Goal: Find specific page/section: Find specific page/section

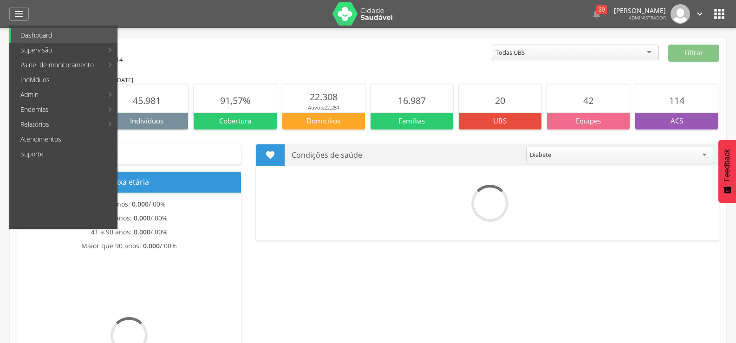
click at [260, 36] on link "Ruas" at bounding box center [277, 35] width 105 height 15
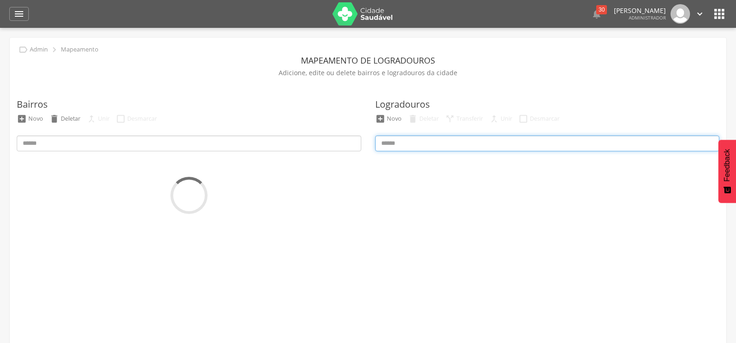
click at [463, 145] on input at bounding box center [547, 144] width 345 height 16
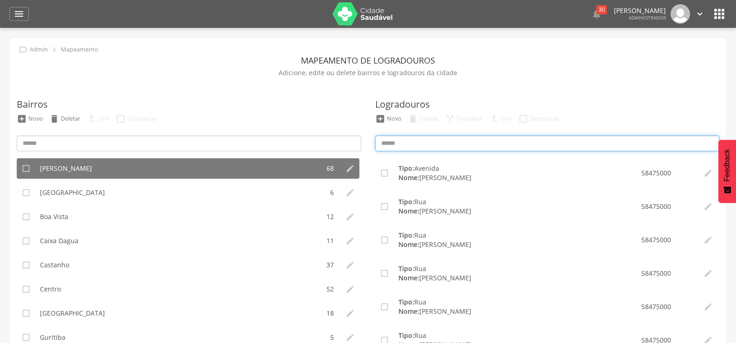
click at [461, 143] on input at bounding box center [547, 144] width 345 height 16
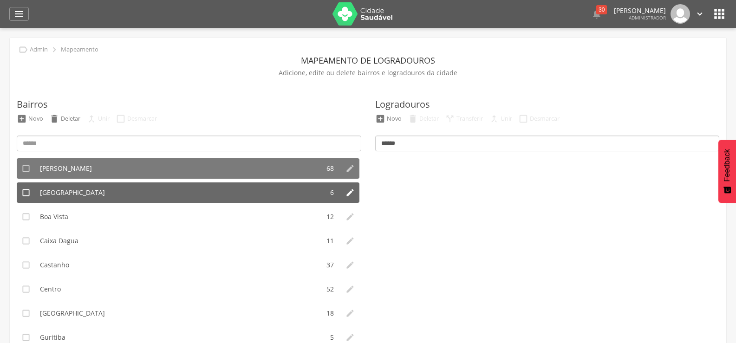
click at [109, 193] on li "[GEOGRAPHIC_DATA]" at bounding box center [179, 193] width 288 height 20
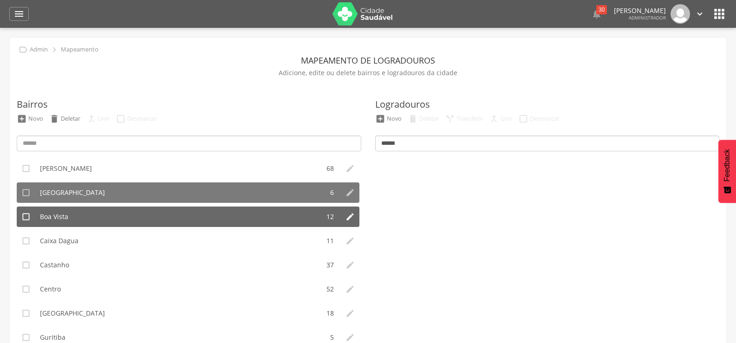
click at [84, 210] on li "Boa Vista" at bounding box center [177, 217] width 284 height 20
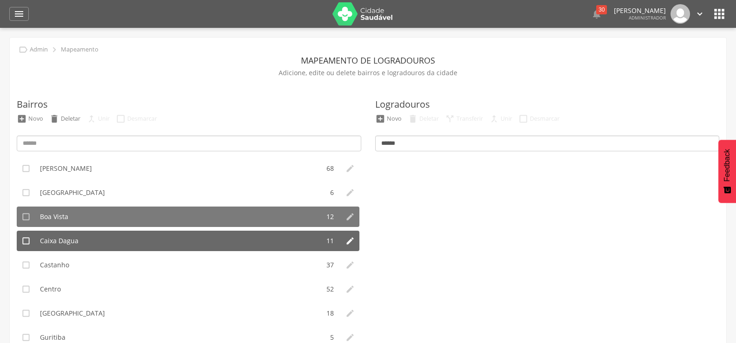
click at [105, 242] on li "Caixa Dagua" at bounding box center [177, 241] width 284 height 20
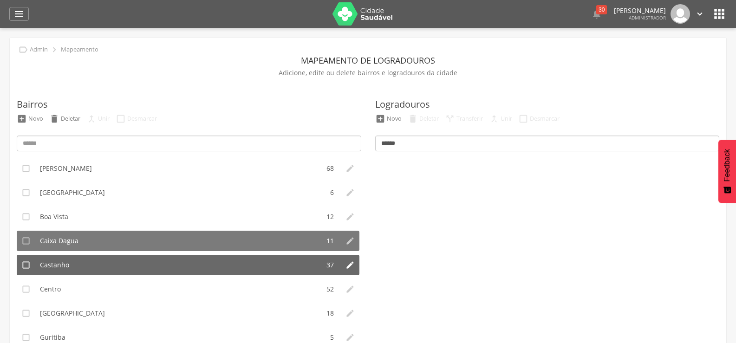
click at [84, 266] on li "Castanho" at bounding box center [177, 265] width 284 height 20
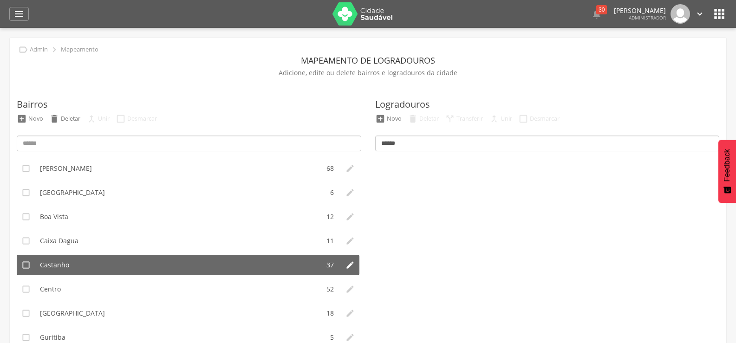
scroll to position [93, 0]
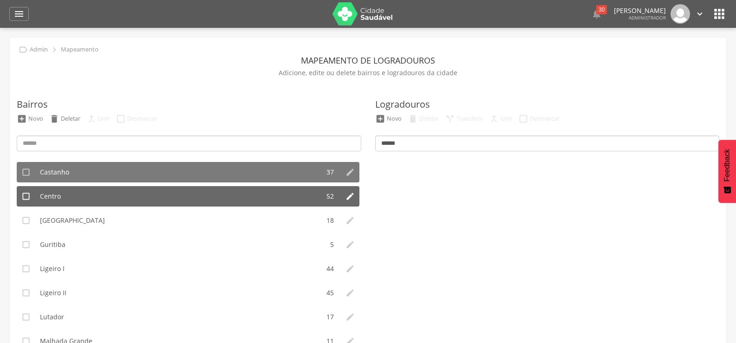
click at [101, 198] on li "Centro" at bounding box center [177, 196] width 284 height 20
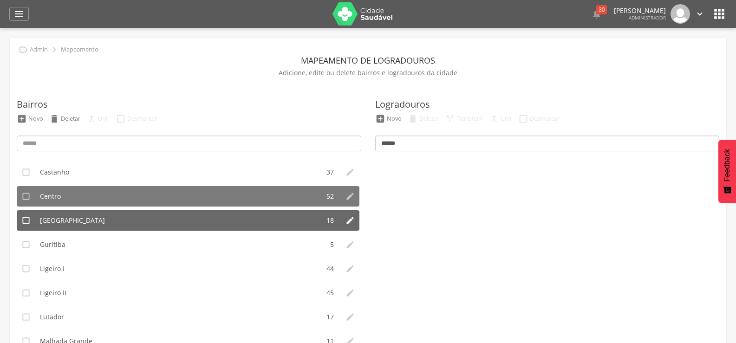
click at [107, 221] on li "[GEOGRAPHIC_DATA]" at bounding box center [177, 220] width 284 height 20
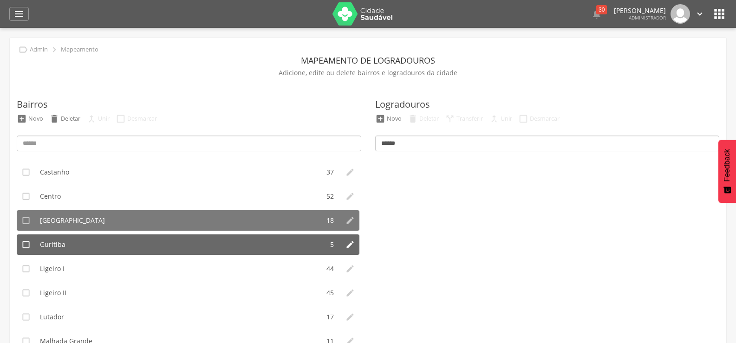
click at [98, 242] on li "Guritiba" at bounding box center [179, 245] width 288 height 20
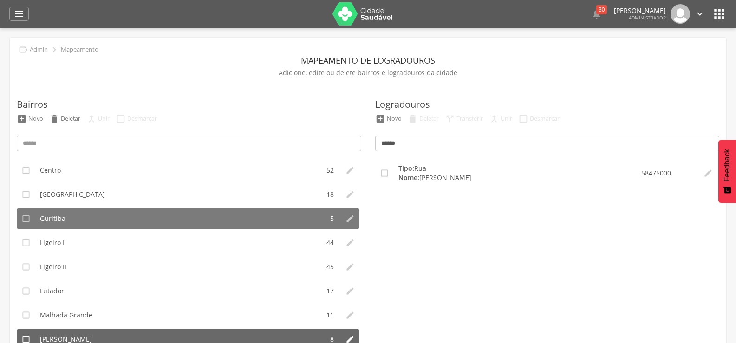
scroll to position [139, 0]
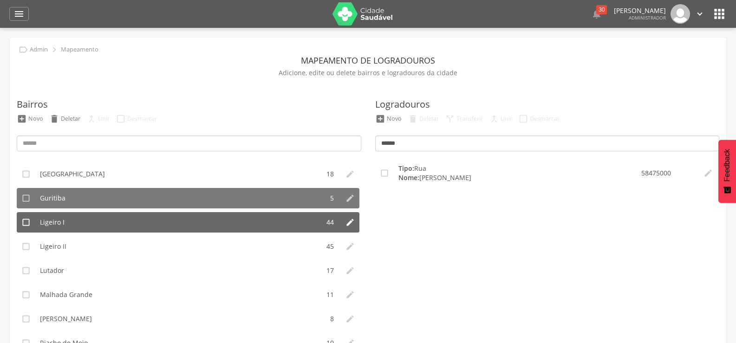
click at [84, 225] on li "Ligeiro I" at bounding box center [177, 222] width 284 height 20
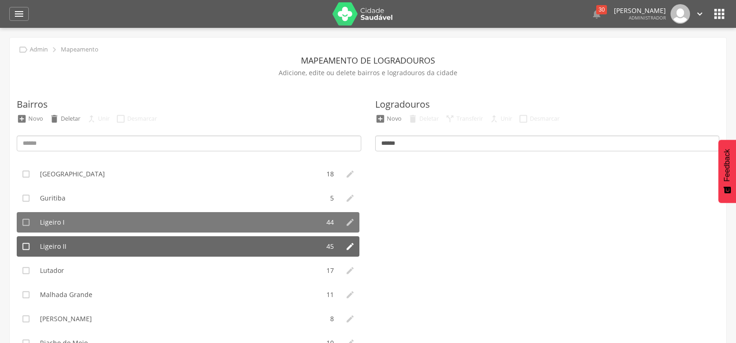
click at [110, 249] on li "Ligeiro II" at bounding box center [177, 246] width 284 height 20
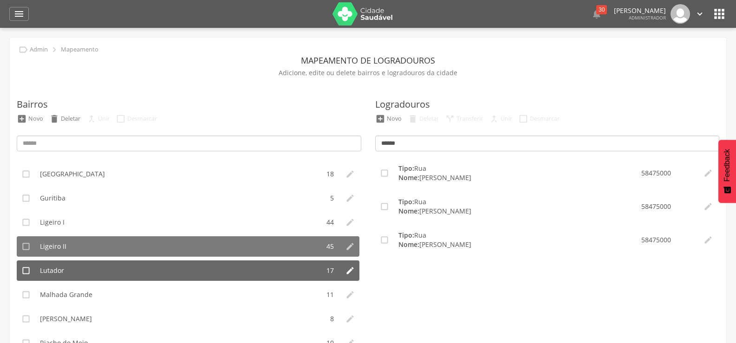
click at [101, 268] on li "Lutador" at bounding box center [177, 271] width 284 height 20
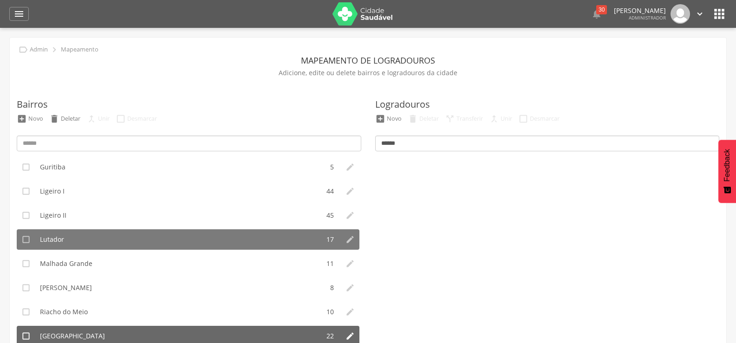
scroll to position [227, 0]
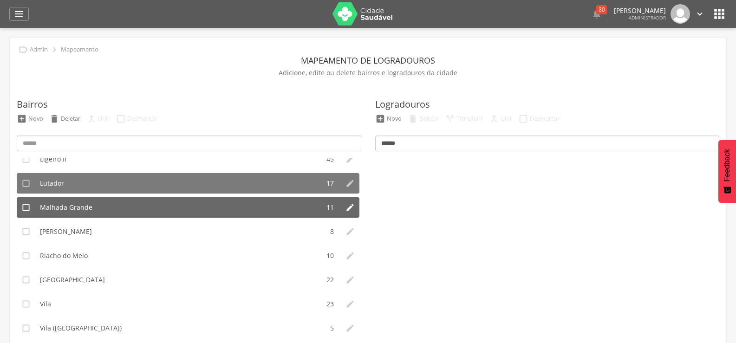
click at [122, 210] on li "Malhada Grande" at bounding box center [177, 207] width 284 height 20
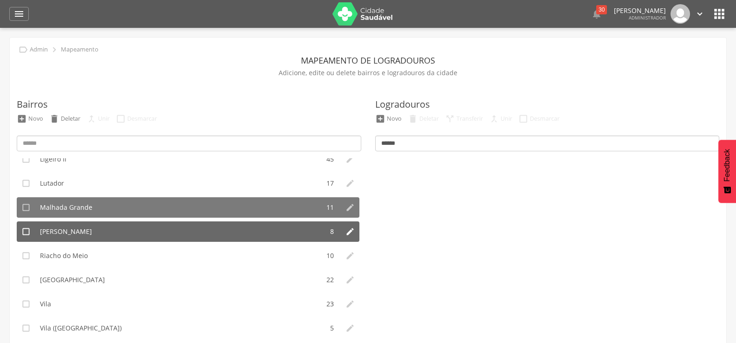
click at [113, 233] on li "[PERSON_NAME]" at bounding box center [179, 232] width 288 height 20
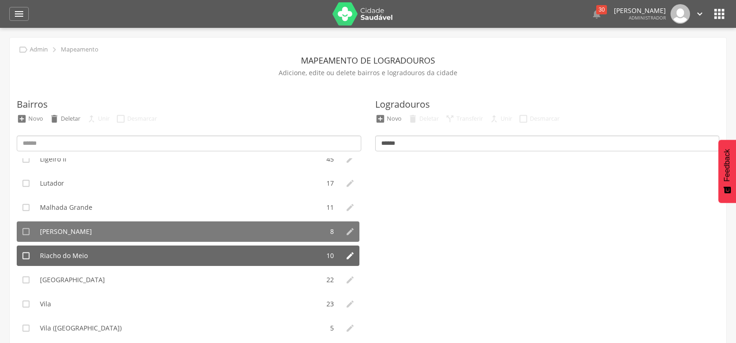
click at [105, 258] on li "Riacho do Meio" at bounding box center [177, 256] width 284 height 20
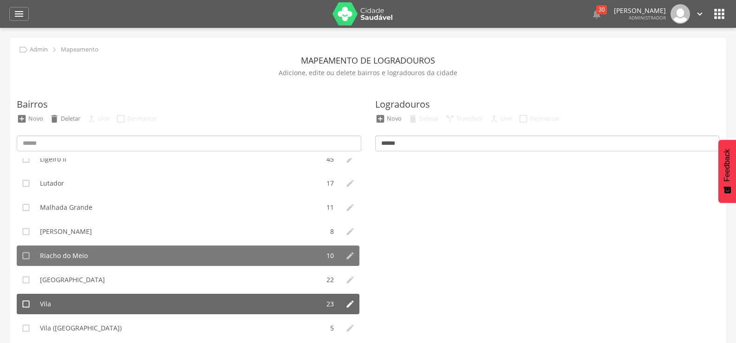
scroll to position [46, 0]
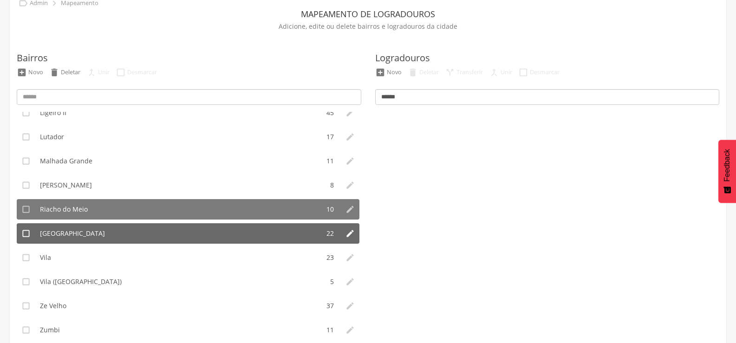
click at [134, 233] on li "[GEOGRAPHIC_DATA]" at bounding box center [177, 233] width 284 height 20
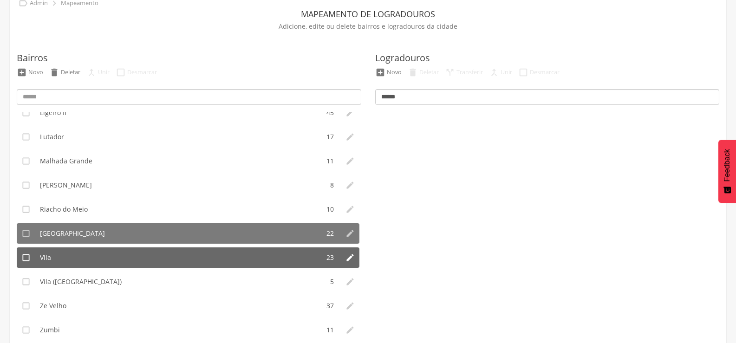
click at [124, 254] on li "Vila" at bounding box center [177, 258] width 284 height 20
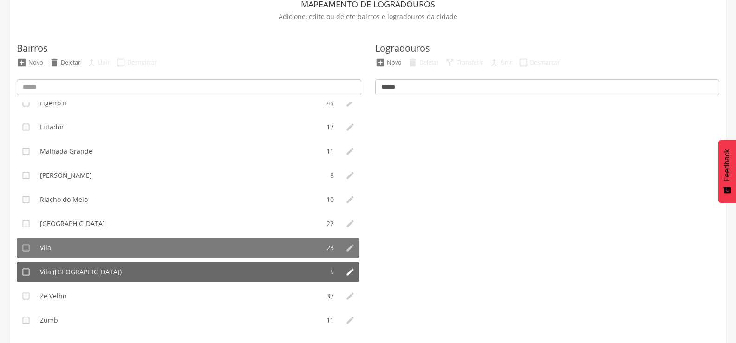
scroll to position [62, 0]
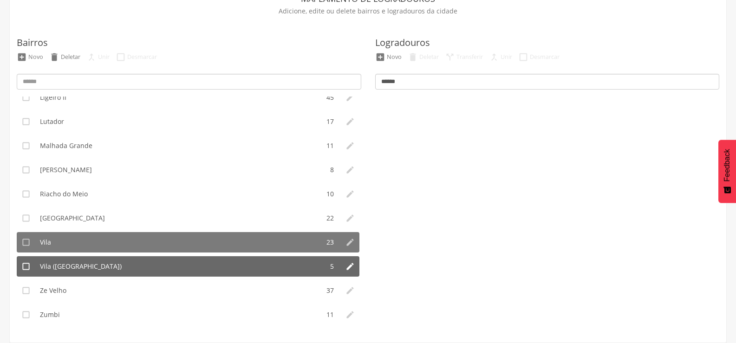
click at [122, 263] on li "Vila ([GEOGRAPHIC_DATA])" at bounding box center [179, 266] width 288 height 20
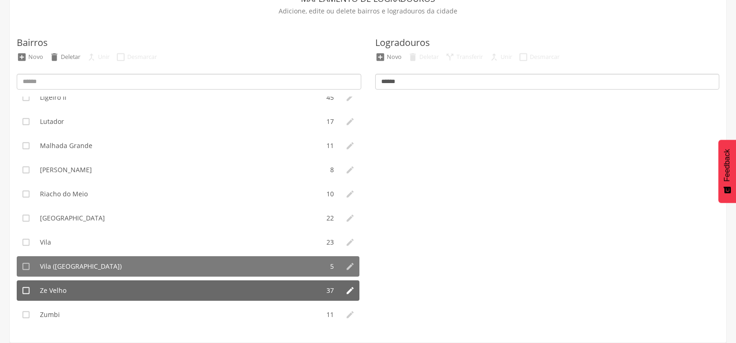
click at [111, 293] on li "Ze Velho" at bounding box center [177, 291] width 284 height 20
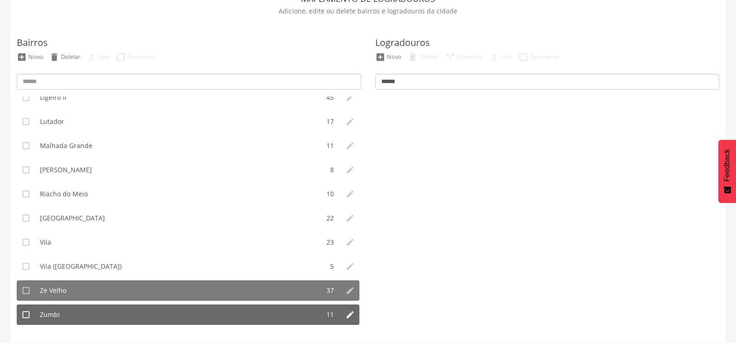
click at [101, 318] on li "Zumbi" at bounding box center [177, 315] width 284 height 20
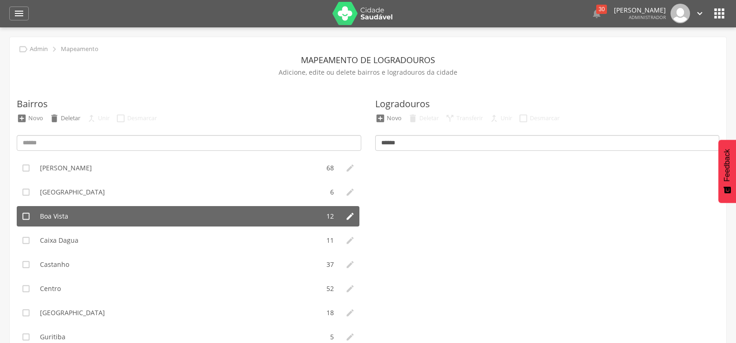
scroll to position [0, 0]
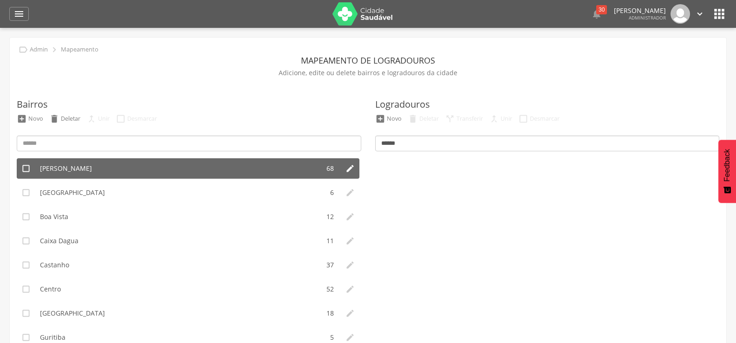
click at [147, 170] on li "[PERSON_NAME]" at bounding box center [177, 168] width 284 height 20
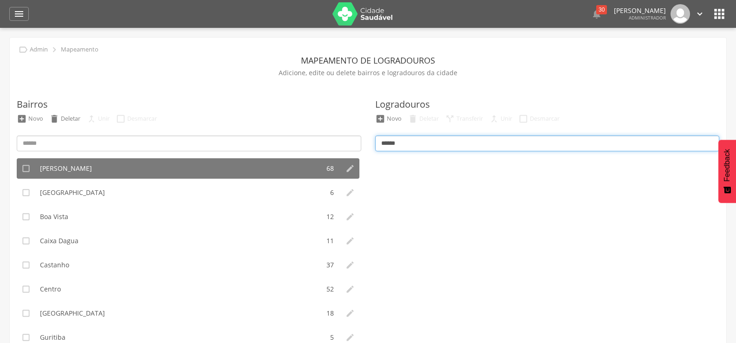
drag, startPoint x: 411, startPoint y: 139, endPoint x: 318, endPoint y: 153, distance: 94.4
click at [318, 153] on div "Bairros  Novo  Deletar  Unir  Desmarcar  [PERSON_NAME] 68   [GEOGRAPHIC_…" at bounding box center [368, 238] width 717 height 318
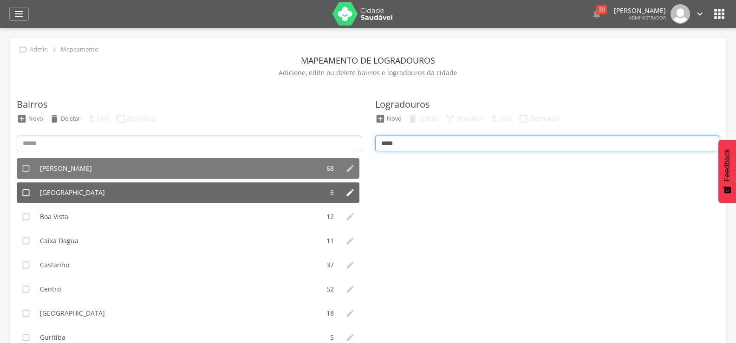
type input "*****"
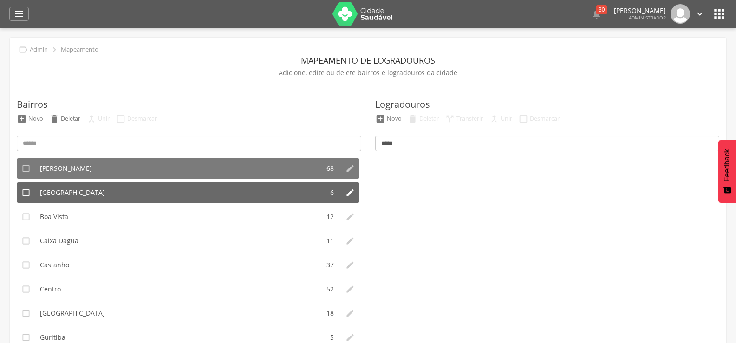
click at [125, 197] on li "[GEOGRAPHIC_DATA]" at bounding box center [179, 193] width 288 height 20
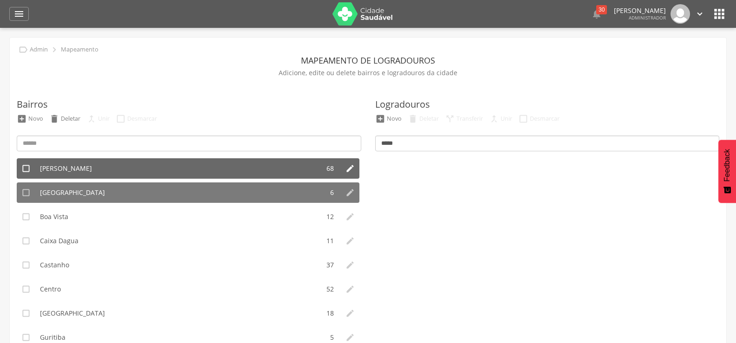
click at [144, 170] on li "[PERSON_NAME]" at bounding box center [177, 168] width 284 height 20
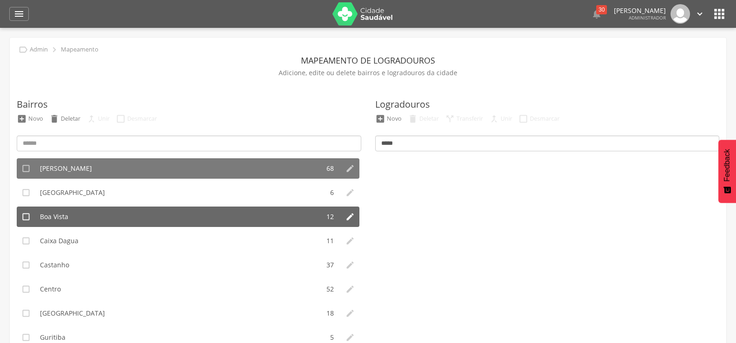
click at [96, 219] on li "Boa Vista" at bounding box center [177, 217] width 284 height 20
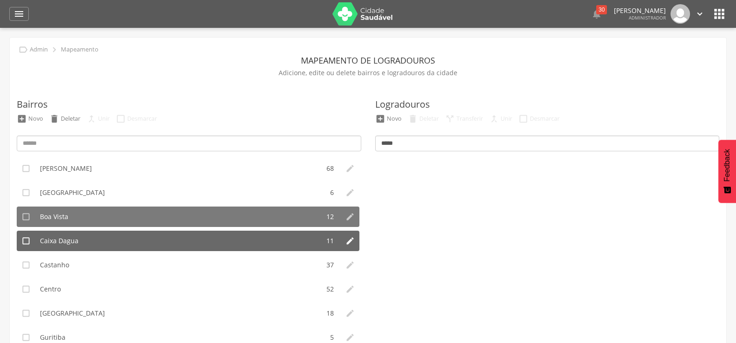
click at [106, 243] on li "Caixa Dagua" at bounding box center [177, 241] width 284 height 20
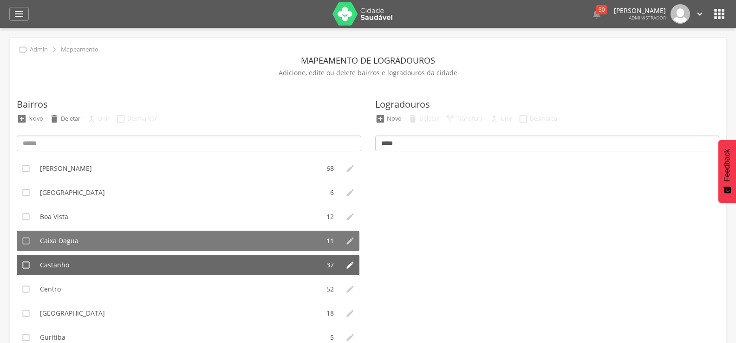
click at [114, 262] on li "Castanho" at bounding box center [177, 265] width 284 height 20
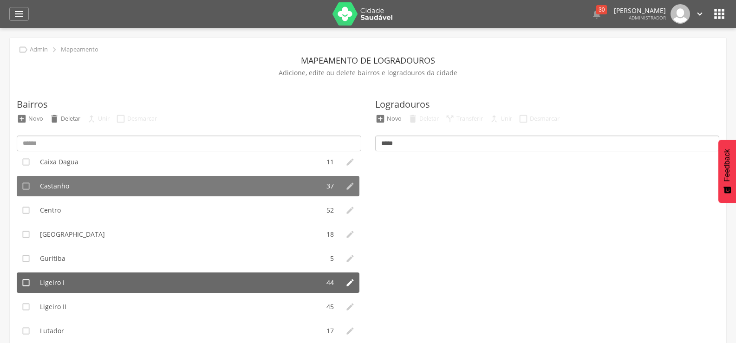
scroll to position [93, 0]
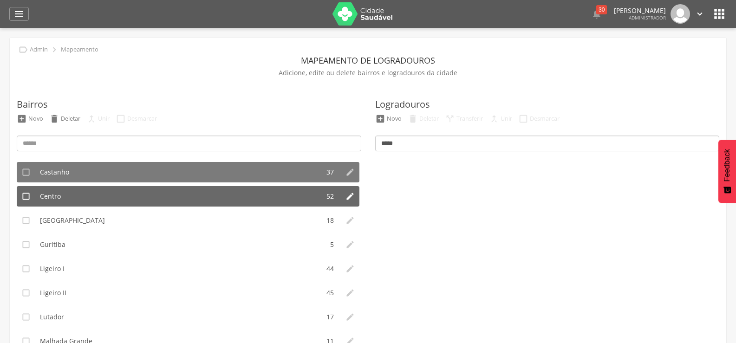
click at [137, 200] on li "Centro" at bounding box center [177, 196] width 284 height 20
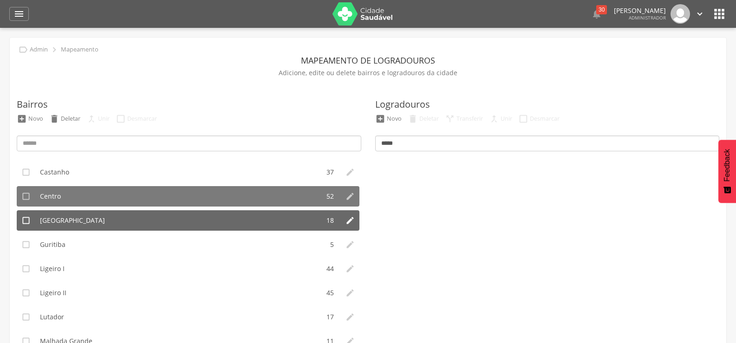
click at [132, 218] on li "[GEOGRAPHIC_DATA]" at bounding box center [177, 220] width 284 height 20
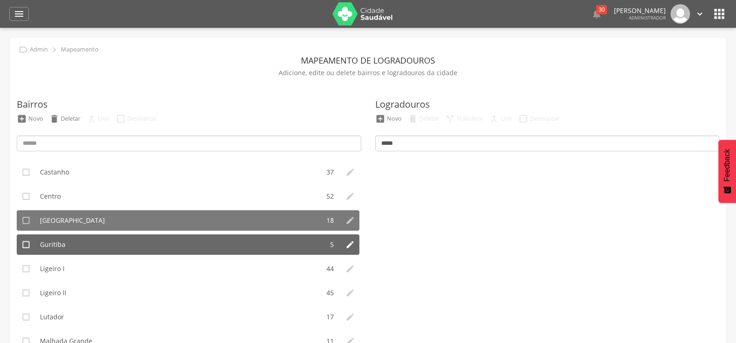
click at [115, 248] on li "Guritiba" at bounding box center [179, 245] width 288 height 20
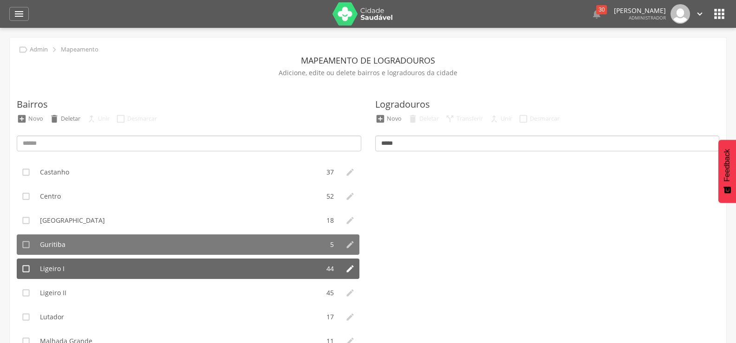
click at [107, 270] on li "Ligeiro I" at bounding box center [177, 269] width 284 height 20
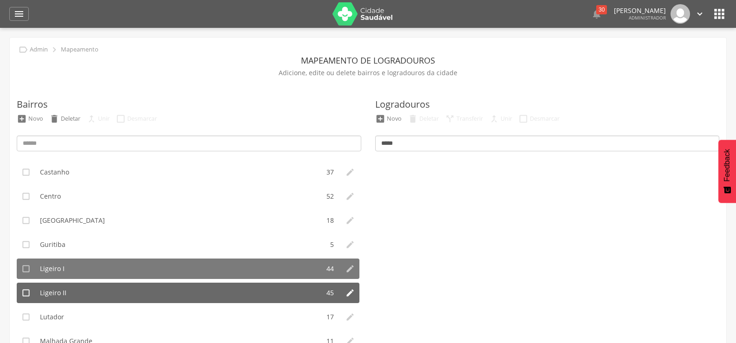
click at [110, 293] on li "Ligeiro II" at bounding box center [177, 293] width 284 height 20
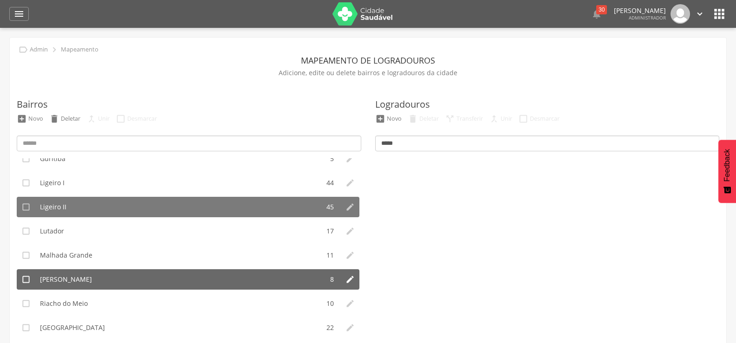
scroll to position [186, 0]
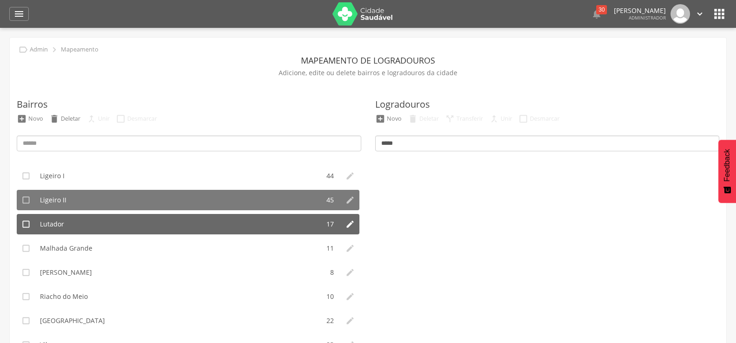
click at [123, 231] on li "Lutador" at bounding box center [177, 224] width 284 height 20
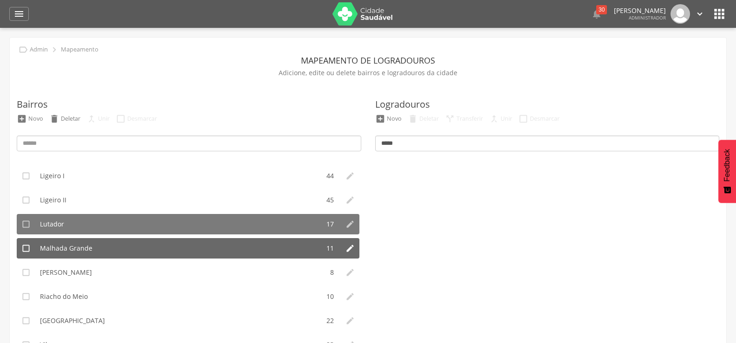
click at [124, 249] on li "Malhada Grande" at bounding box center [177, 248] width 284 height 20
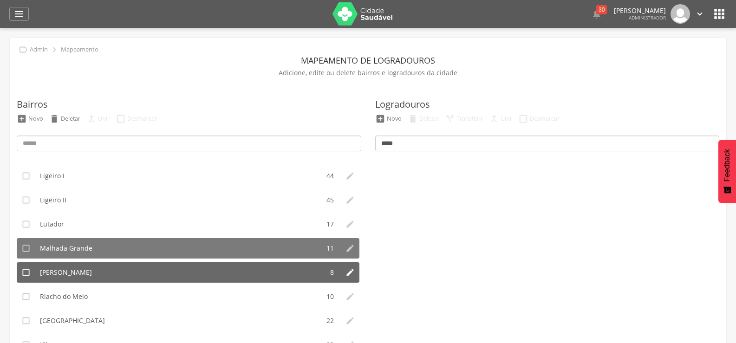
click at [110, 273] on li "[PERSON_NAME]" at bounding box center [179, 272] width 288 height 20
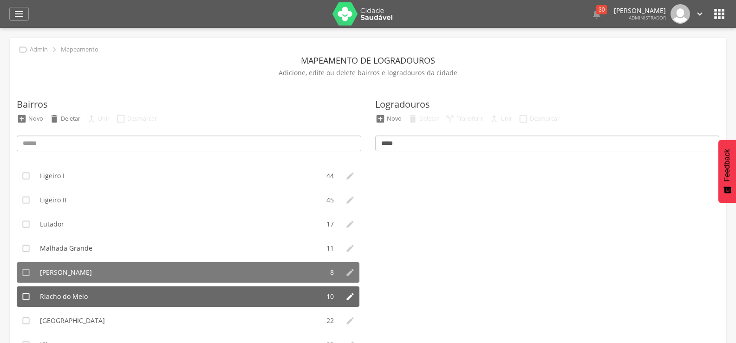
click at [112, 291] on li "Riacho do Meio" at bounding box center [177, 297] width 284 height 20
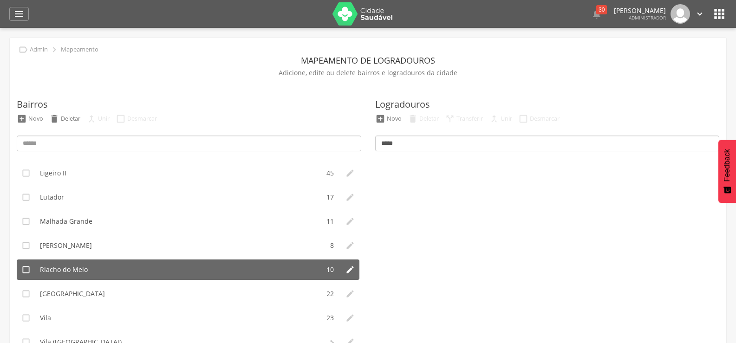
scroll to position [227, 0]
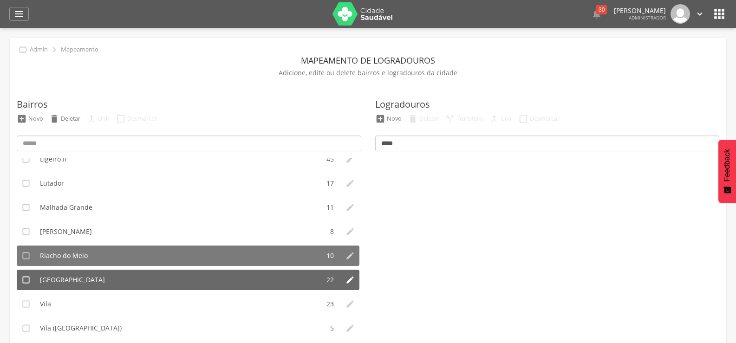
click at [108, 282] on li "[GEOGRAPHIC_DATA]" at bounding box center [177, 280] width 284 height 20
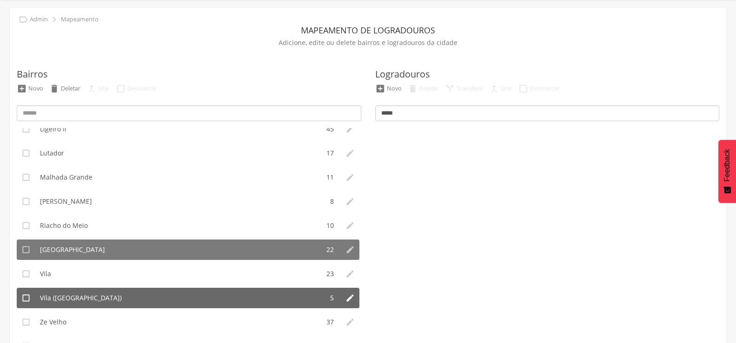
scroll to position [62, 0]
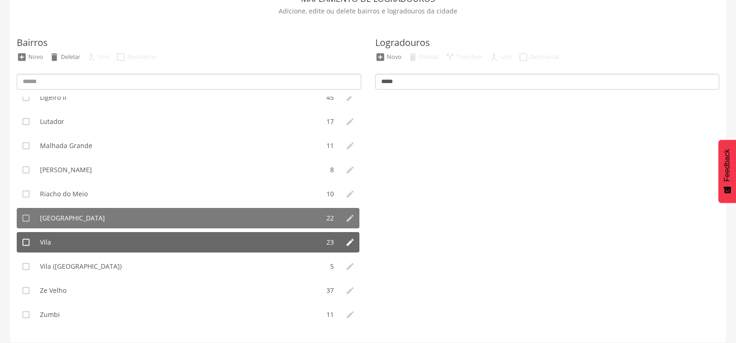
click at [121, 244] on li "Vila" at bounding box center [177, 242] width 284 height 20
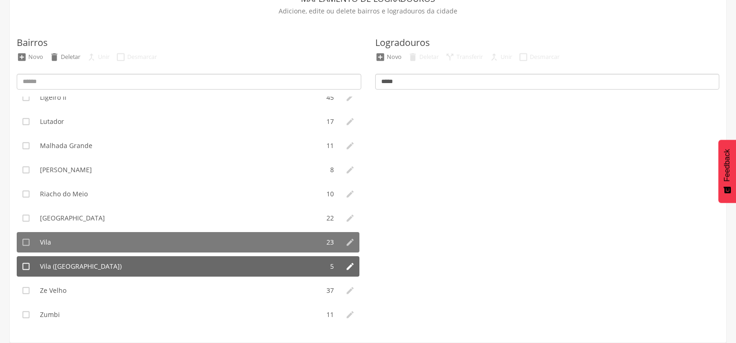
click at [108, 267] on li "Vila ([GEOGRAPHIC_DATA])" at bounding box center [179, 266] width 288 height 20
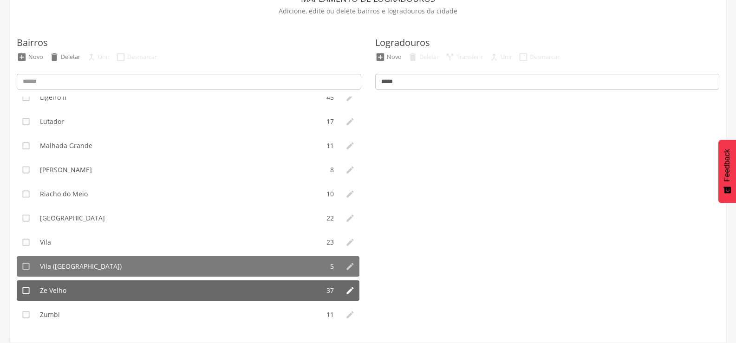
click at [99, 290] on li "Ze Velho" at bounding box center [177, 291] width 284 height 20
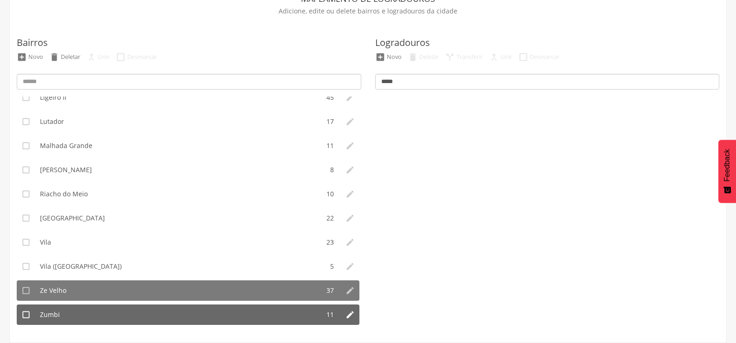
click at [92, 318] on li "Zumbi" at bounding box center [177, 315] width 284 height 20
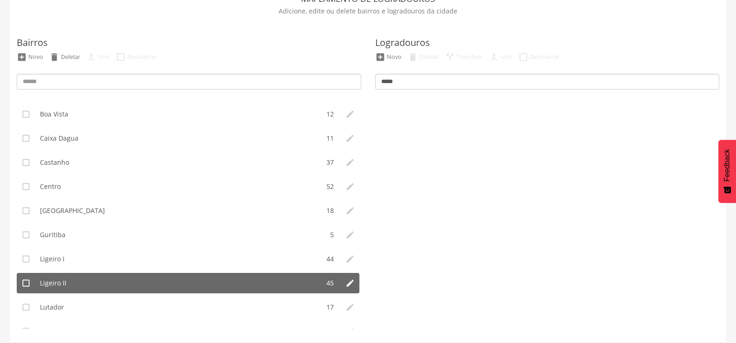
scroll to position [0, 0]
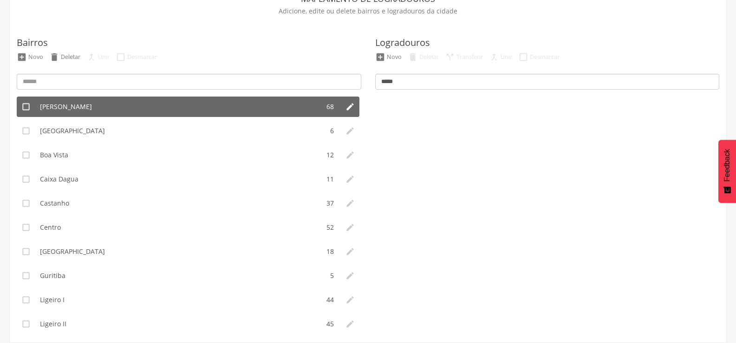
click at [115, 110] on li "[PERSON_NAME]" at bounding box center [177, 107] width 284 height 20
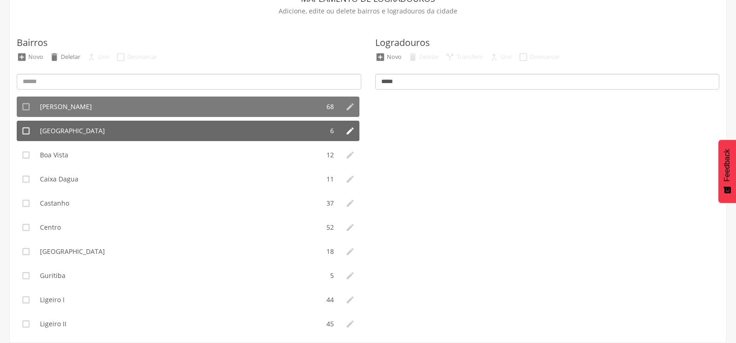
click at [168, 123] on li "[GEOGRAPHIC_DATA]" at bounding box center [179, 131] width 288 height 20
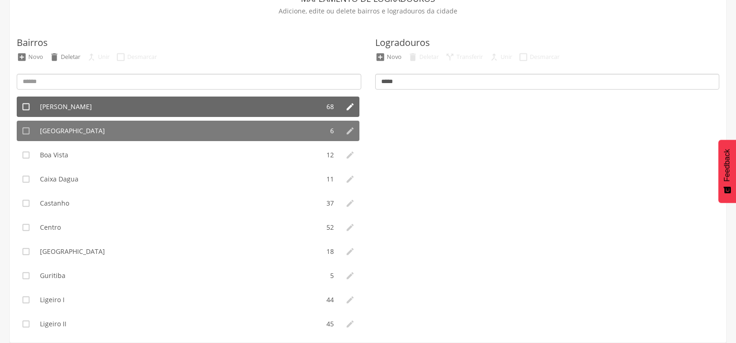
click at [166, 109] on li "[PERSON_NAME]" at bounding box center [177, 107] width 284 height 20
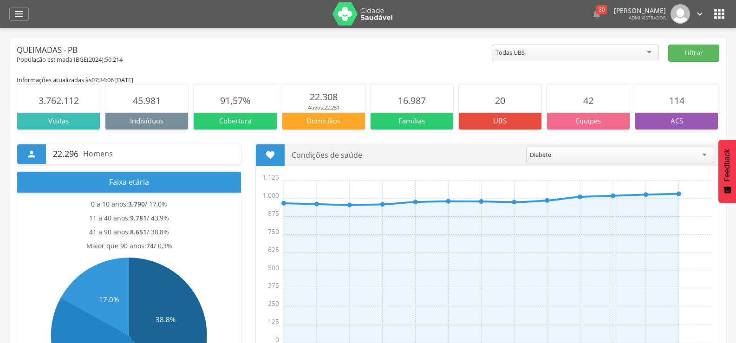
drag, startPoint x: 18, startPoint y: 13, endPoint x: 36, endPoint y: 19, distance: 19.1
click at [19, 13] on icon "" at bounding box center [18, 13] width 11 height 11
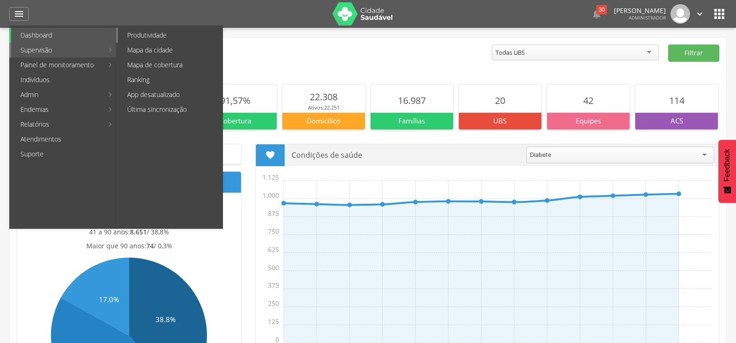
click at [162, 37] on link "Produtividade" at bounding box center [170, 35] width 105 height 15
type input "**********"
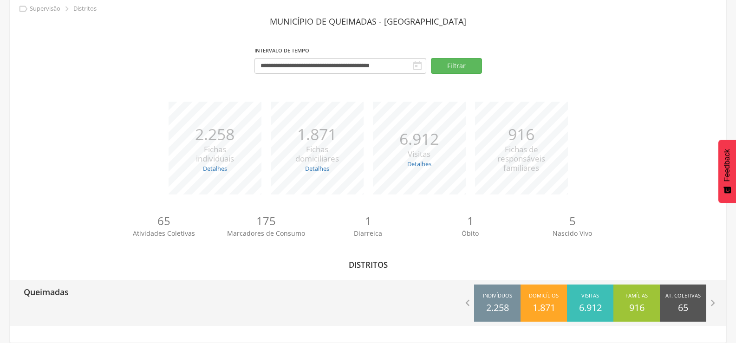
click at [89, 286] on div "Queimadas" at bounding box center [189, 291] width 359 height 23
type input "**********"
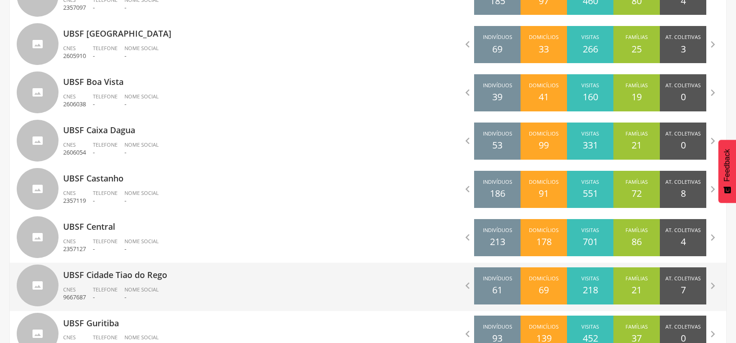
scroll to position [366, 0]
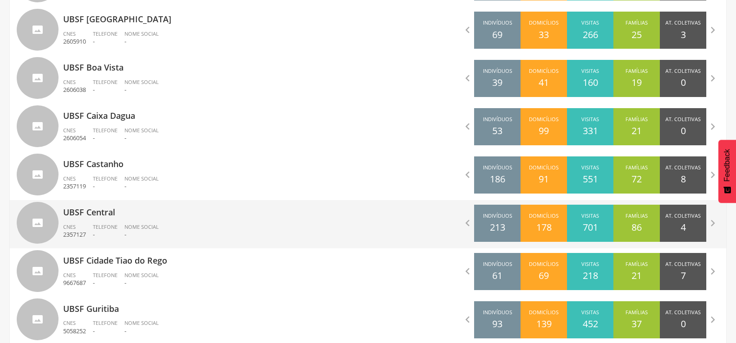
click at [99, 224] on span "Telefone" at bounding box center [105, 226] width 25 height 7
type input "**********"
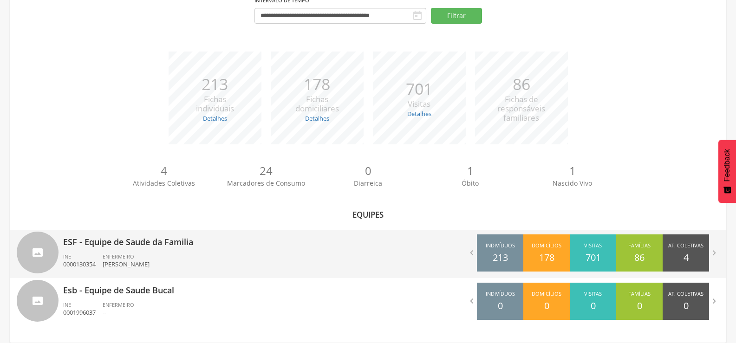
click at [153, 237] on p "ESF - Equipe de Saude da Familia" at bounding box center [212, 239] width 298 height 19
type input "**********"
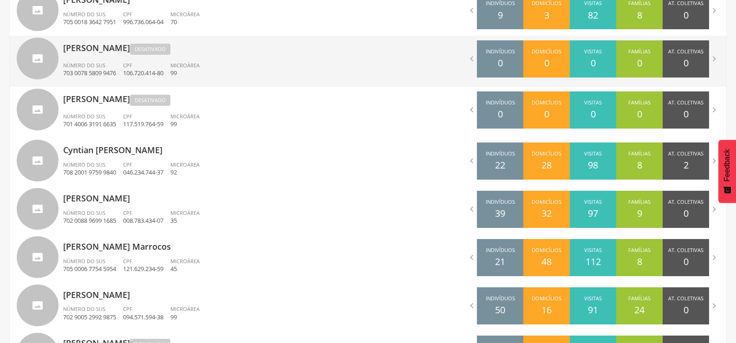
scroll to position [459, 0]
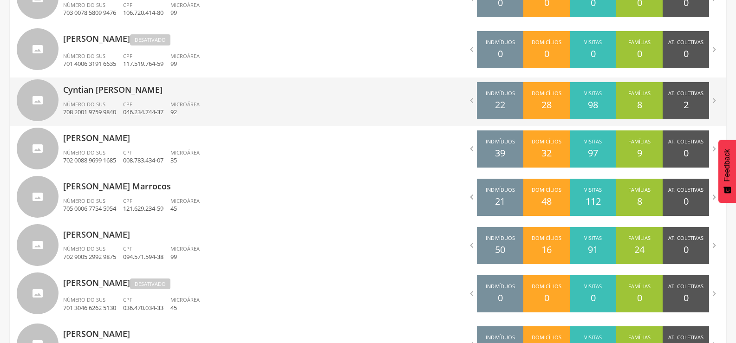
click at [130, 96] on div "Cyntian [PERSON_NAME] Número do SUS 708 [DEMOGRAPHIC_DATA] 9759 9840 CPF 046.23…" at bounding box center [212, 102] width 298 height 48
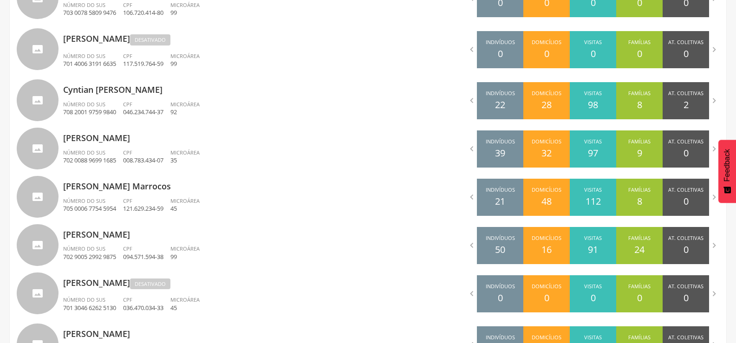
type input "**********"
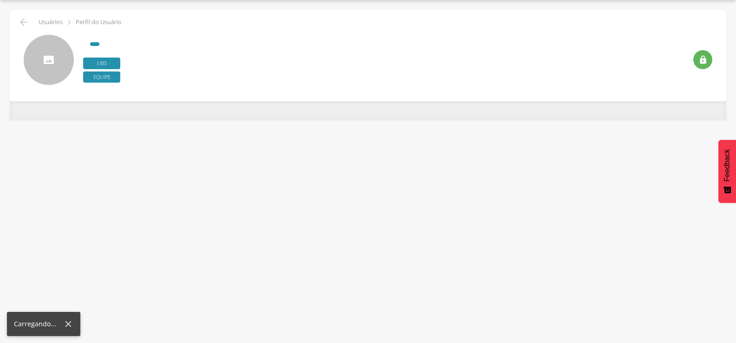
scroll to position [28, 0]
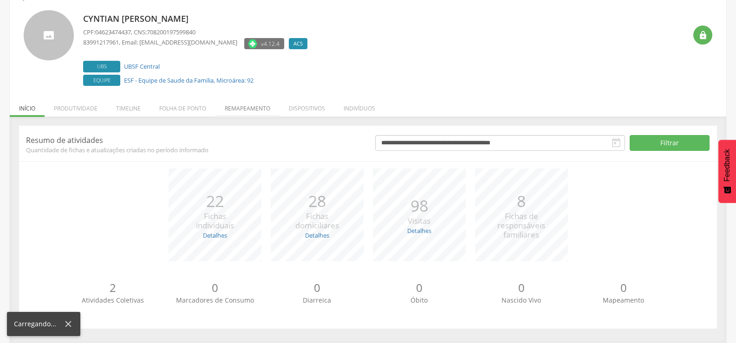
click at [240, 130] on div "**********" at bounding box center [368, 227] width 698 height 203
click at [236, 106] on li "Remapeamento" at bounding box center [248, 106] width 64 height 22
